Goal: Information Seeking & Learning: Find specific fact

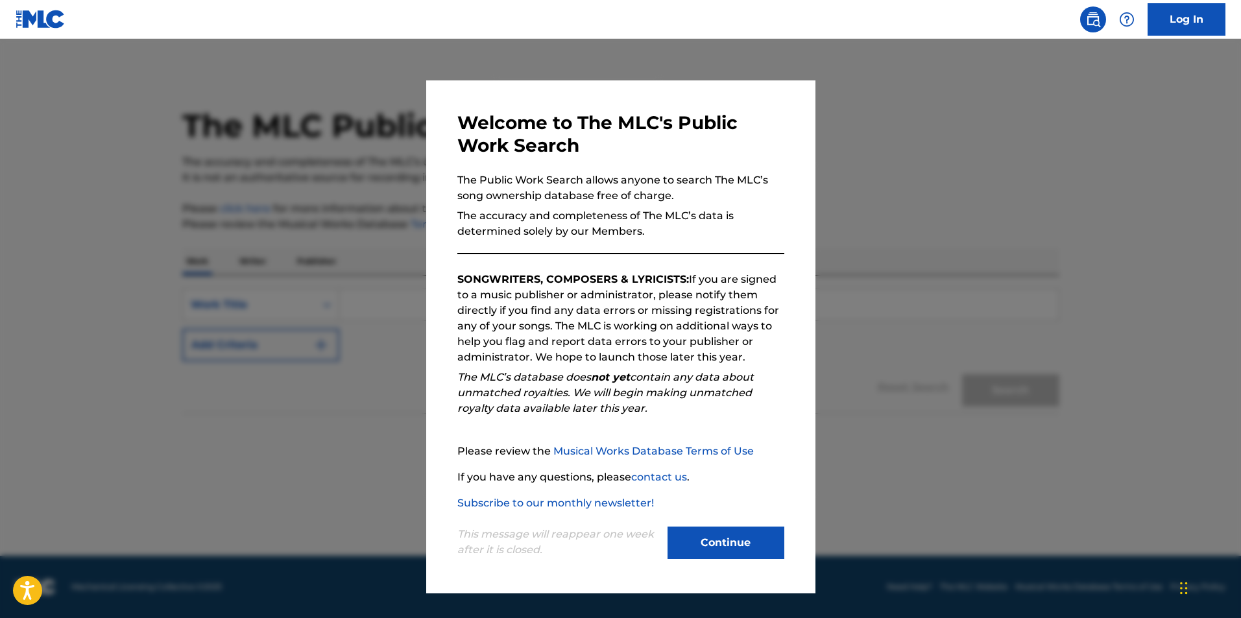
click at [726, 562] on div "Welcome to The MLC's Public Work Search The Public Work Search allows anyone to…" at bounding box center [620, 336] width 389 height 513
drag, startPoint x: 717, startPoint y: 542, endPoint x: 572, endPoint y: 422, distance: 188.9
click at [717, 542] on button "Continue" at bounding box center [725, 543] width 117 height 32
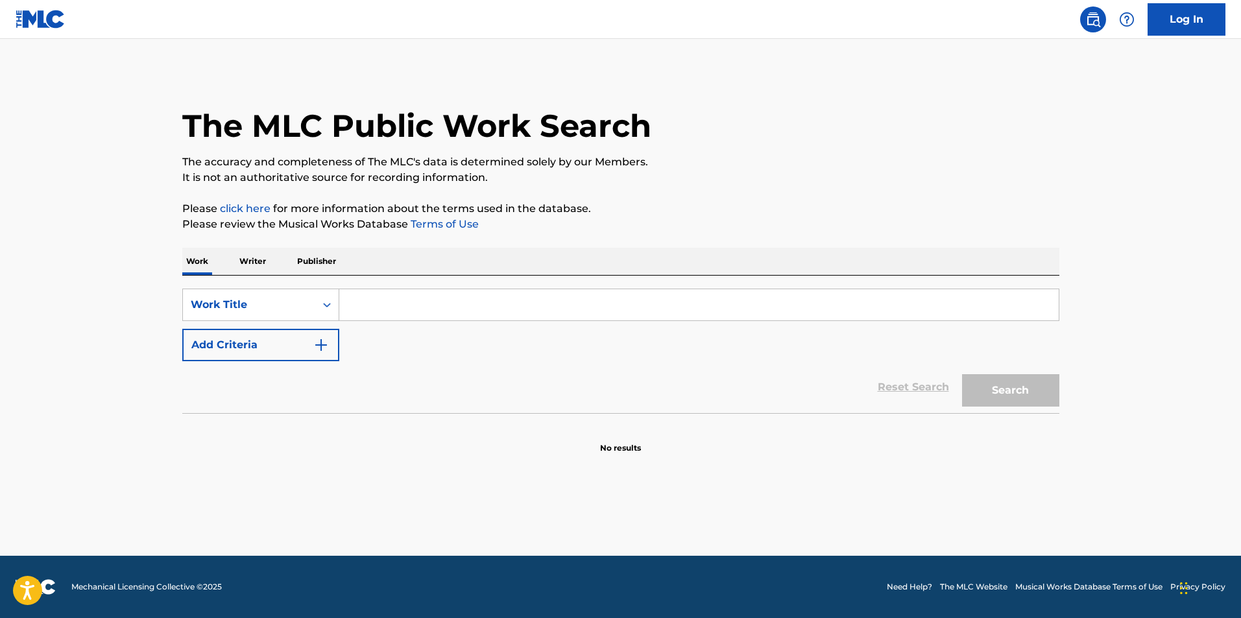
click at [475, 306] on input "Search Form" at bounding box center [698, 304] width 719 height 31
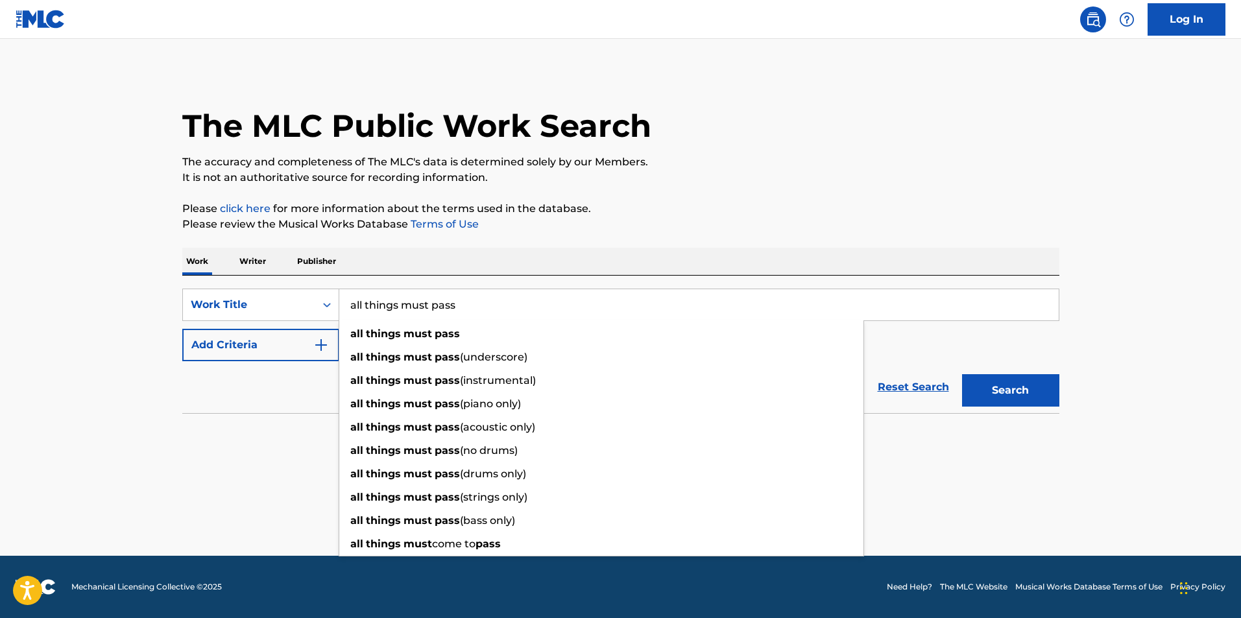
type input "all things must pass"
click at [141, 413] on main "The MLC Public Work Search The accuracy and completeness of The MLC's data is d…" at bounding box center [620, 297] width 1241 height 517
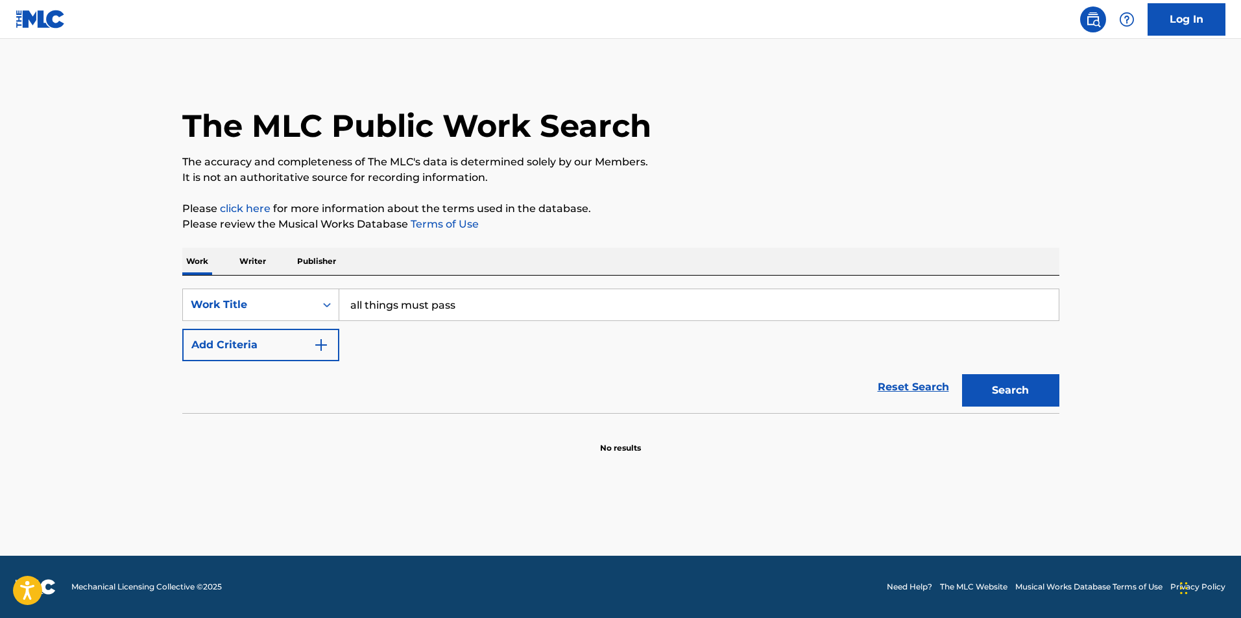
click at [307, 338] on button "Add Criteria" at bounding box center [260, 345] width 157 height 32
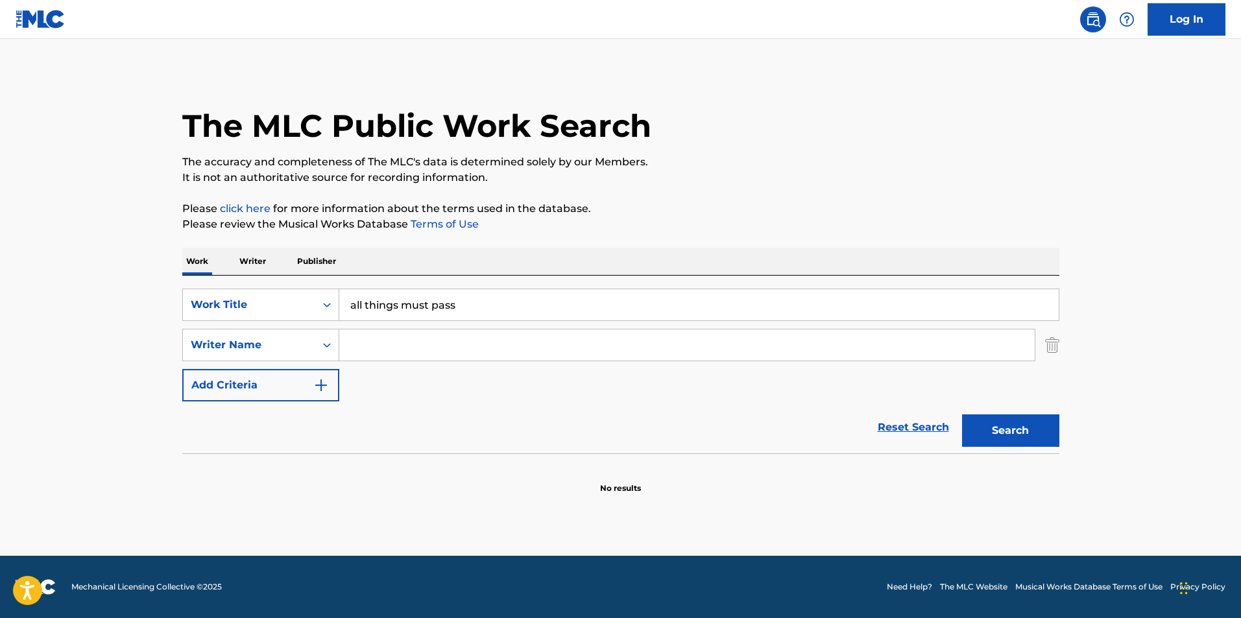
click at [409, 349] on input "Search Form" at bounding box center [686, 345] width 695 height 31
type input "e"
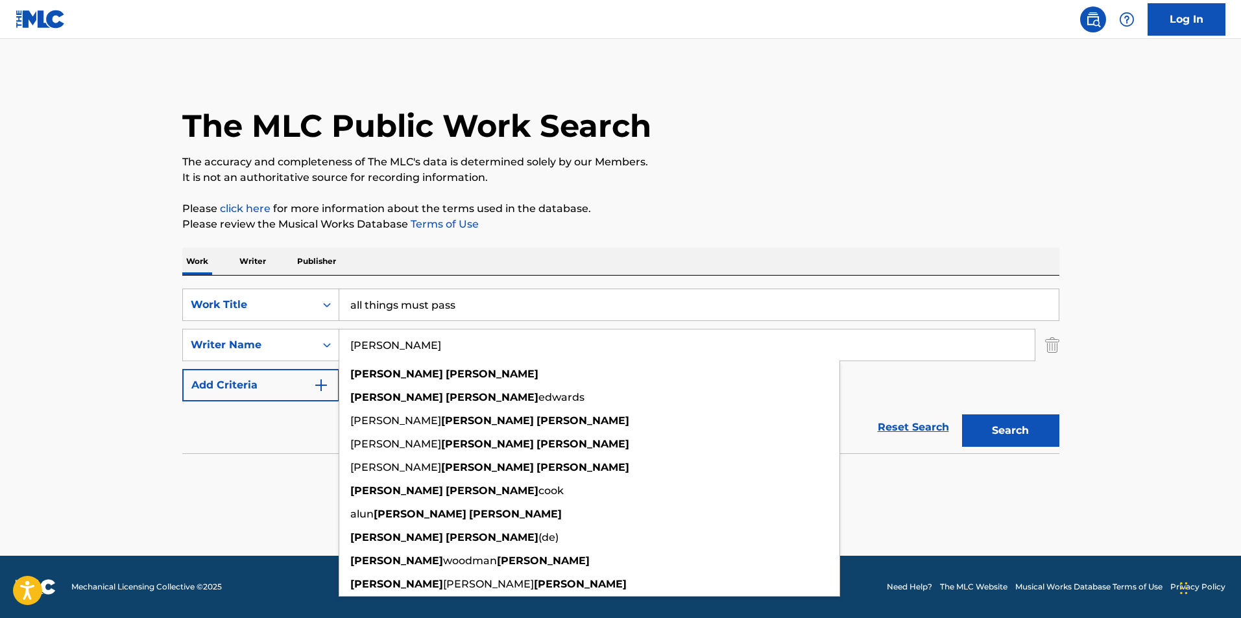
type input "[PERSON_NAME]"
click at [962, 414] on button "Search" at bounding box center [1010, 430] width 97 height 32
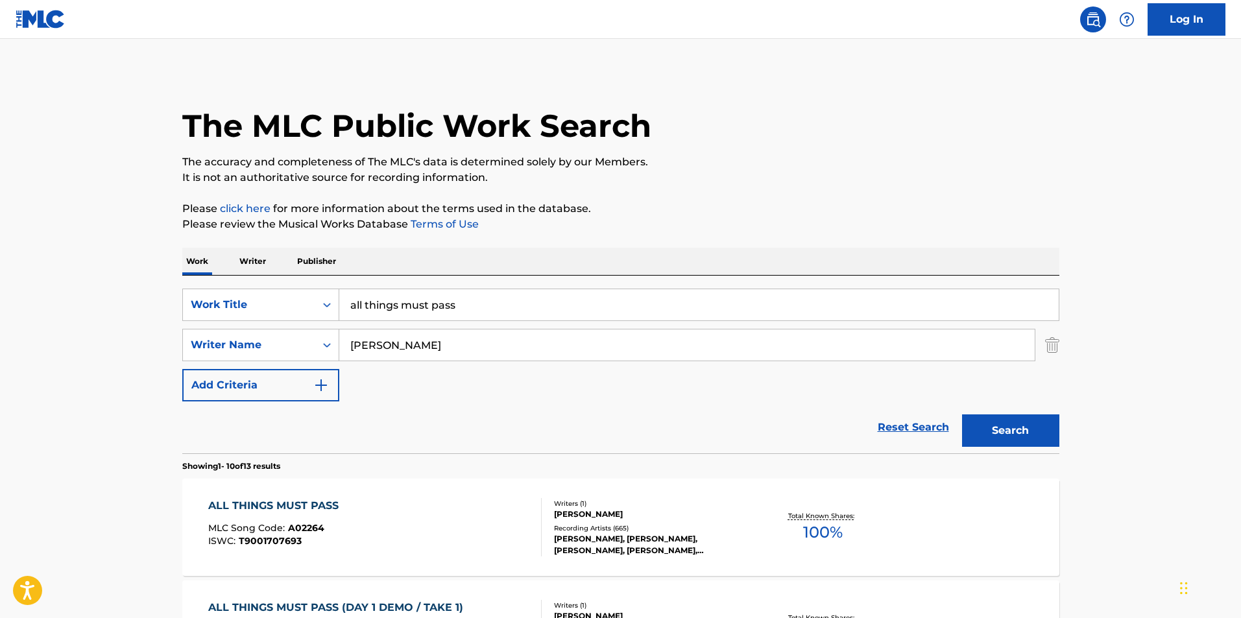
scroll to position [324, 0]
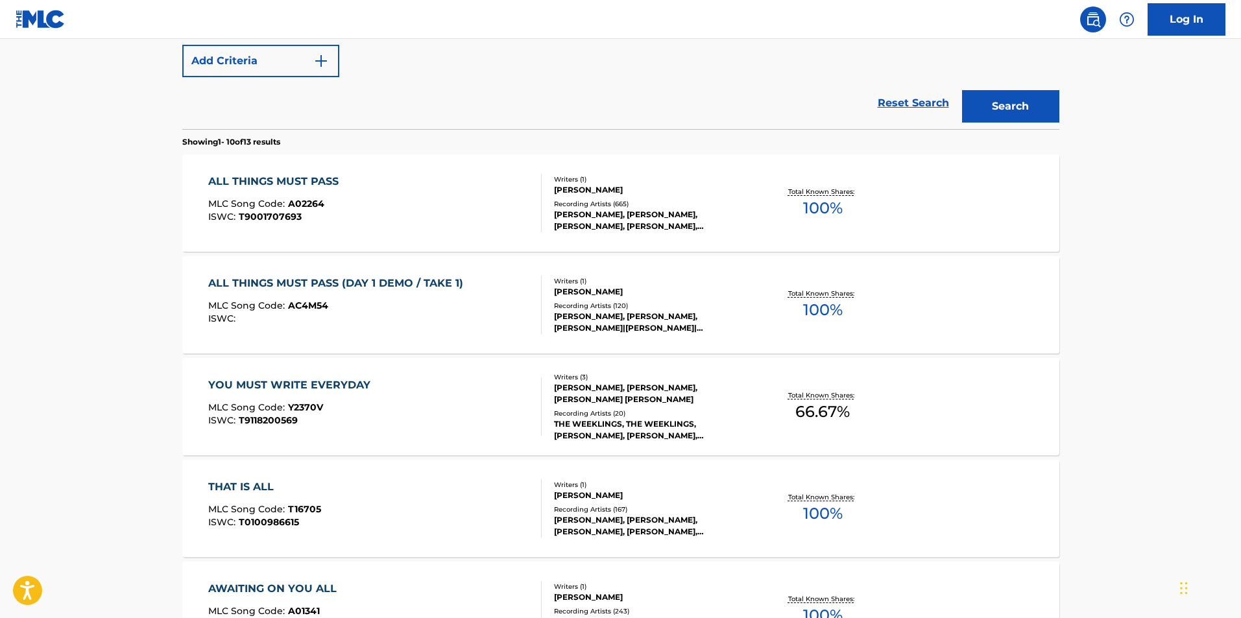
click at [575, 185] on div "[PERSON_NAME]" at bounding box center [652, 190] width 196 height 12
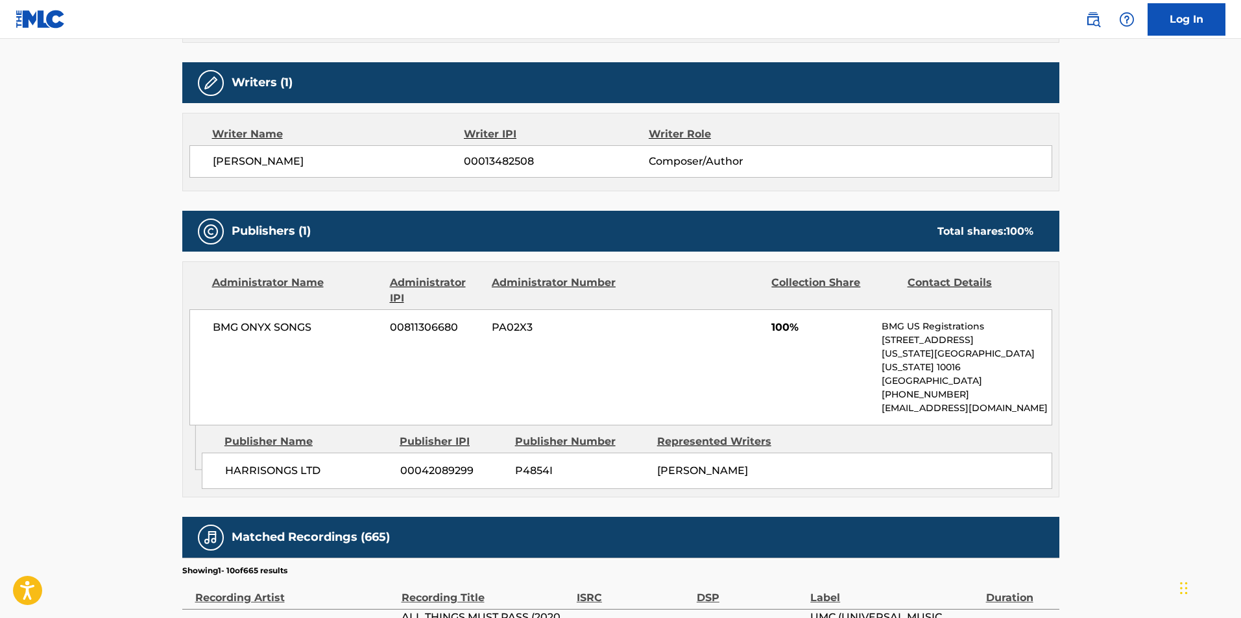
scroll to position [454, 0]
